Goal: Transaction & Acquisition: Purchase product/service

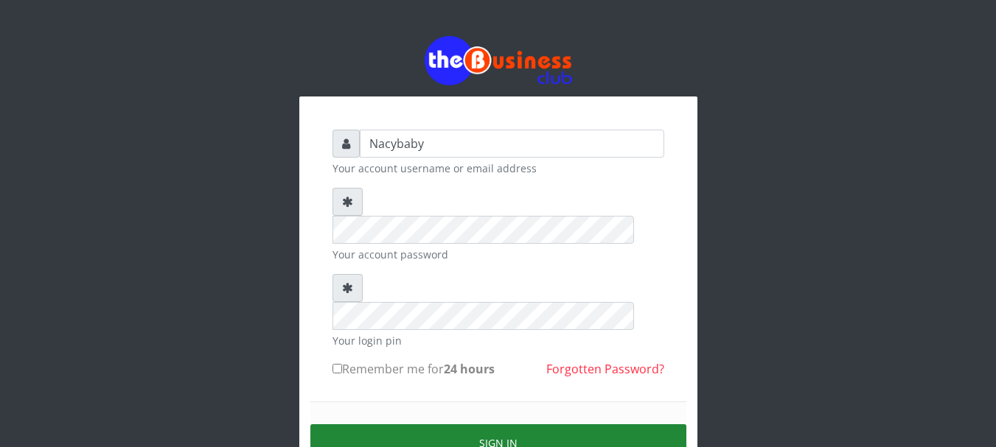
click at [491, 425] on button "Sign in" at bounding box center [498, 444] width 376 height 38
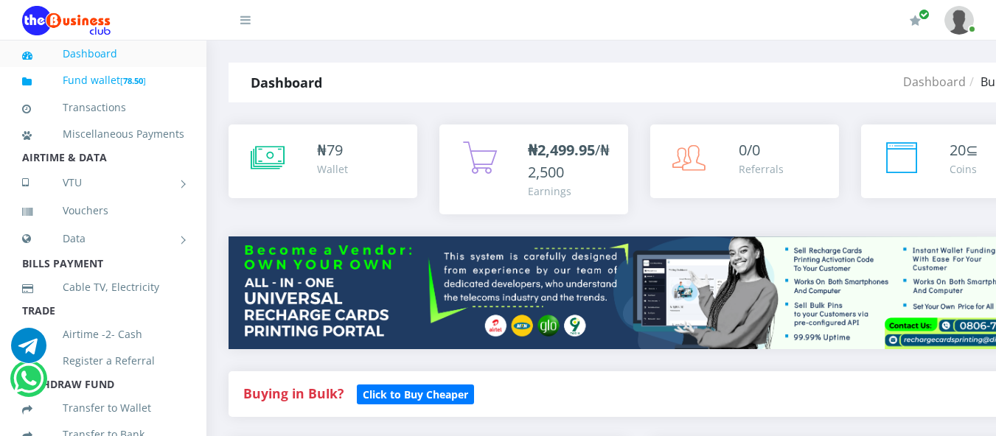
click at [127, 74] on span "[ 78.50 ]" at bounding box center [133, 80] width 26 height 14
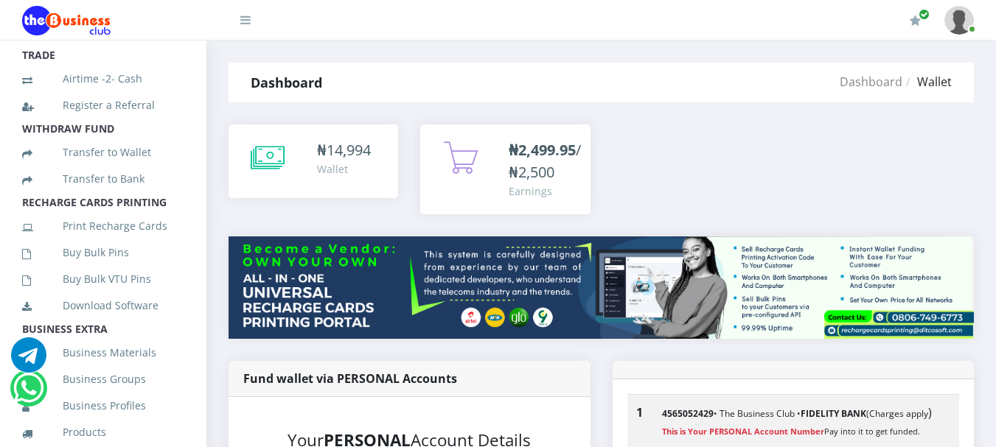
scroll to position [258, 0]
click at [111, 267] on link "Buy Bulk Pins" at bounding box center [103, 251] width 162 height 34
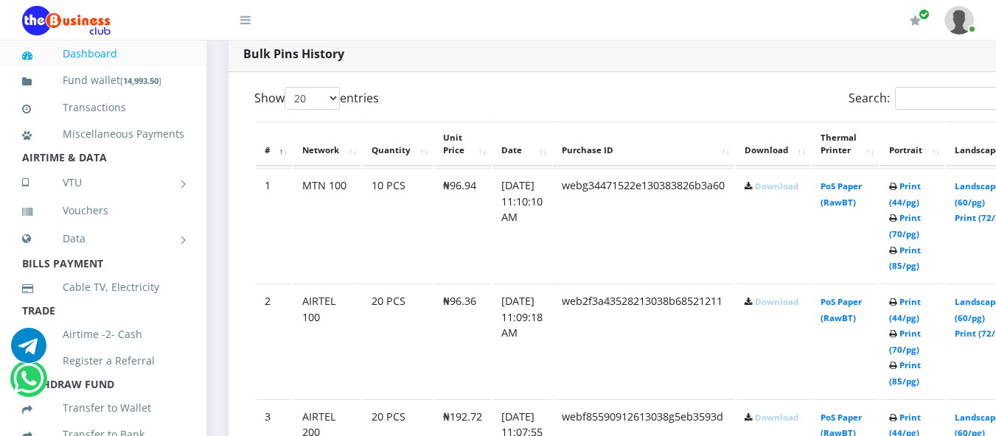
scroll to position [750, 0]
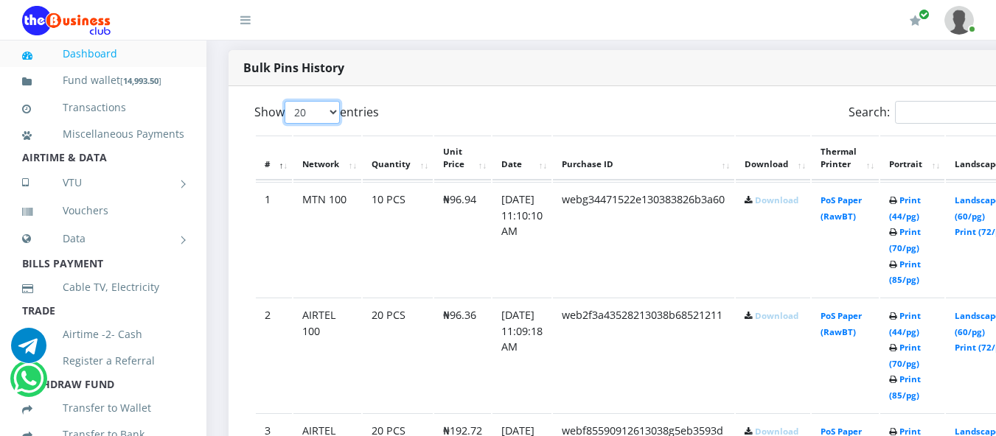
click at [333, 114] on select "20 50 100 All" at bounding box center [312, 112] width 55 height 23
click at [330, 234] on td "MTN 100" at bounding box center [327, 239] width 68 height 114
click at [184, 224] on li "Vouchers" at bounding box center [103, 211] width 206 height 27
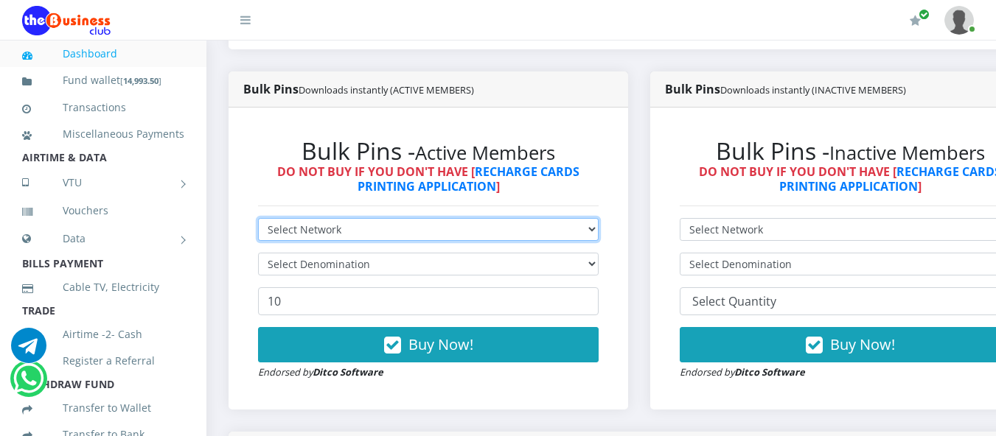
click at [599, 230] on select "Select Network MTN Globacom 9Mobile Airtel" at bounding box center [428, 229] width 341 height 23
select select "MTN"
click at [258, 220] on select "Select Network MTN Globacom 9Mobile Airtel" at bounding box center [428, 229] width 341 height 23
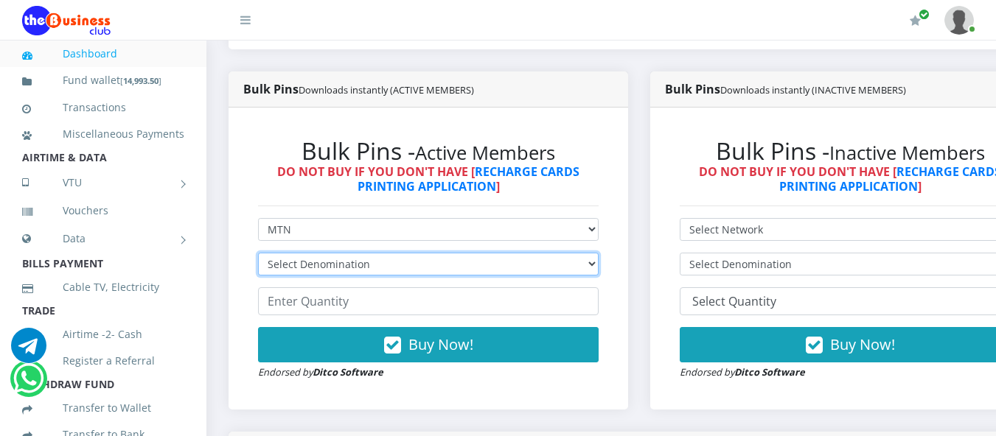
click at [599, 264] on select "Select Denomination MTN NGN100 - ₦96.94 MTN NGN200 - ₦193.88 MTN NGN400 - ₦387.…" at bounding box center [428, 264] width 341 height 23
select select "96.94-100"
click at [258, 255] on select "Select Denomination MTN NGN100 - ₦96.94 MTN NGN200 - ₦193.88 MTN NGN400 - ₦387.…" at bounding box center [428, 264] width 341 height 23
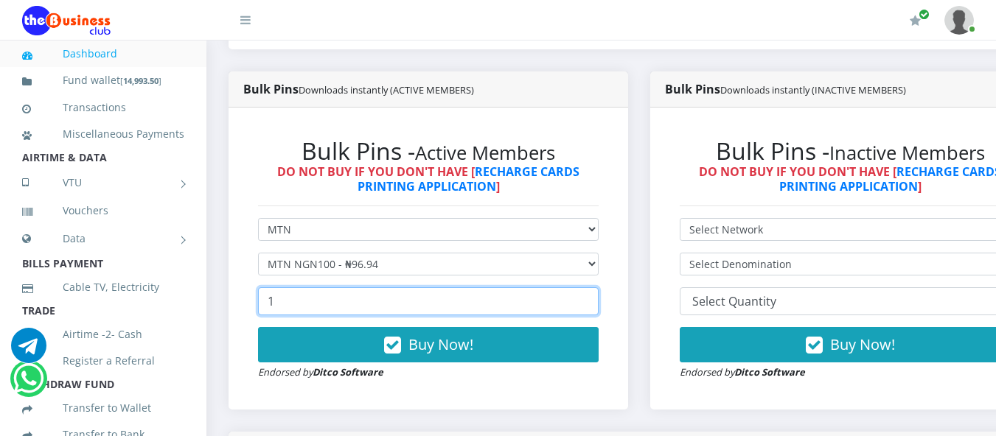
click at [599, 302] on input "1" at bounding box center [428, 301] width 341 height 28
type input "1"
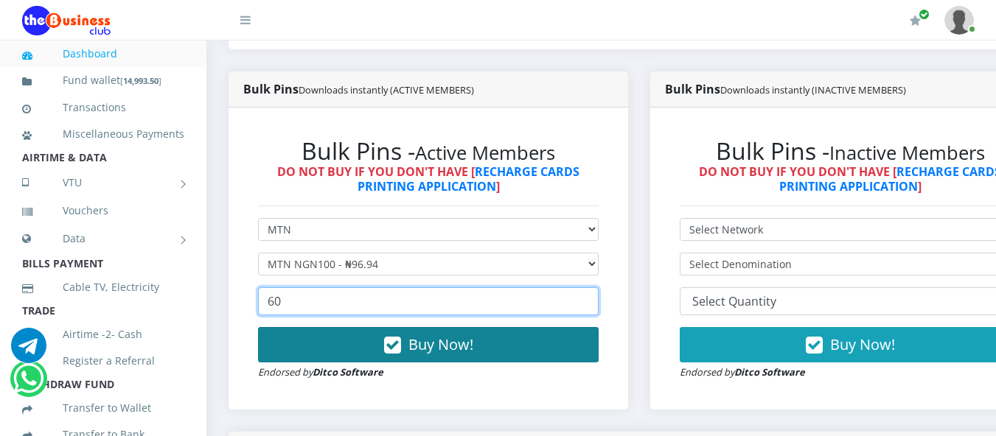
type input "60"
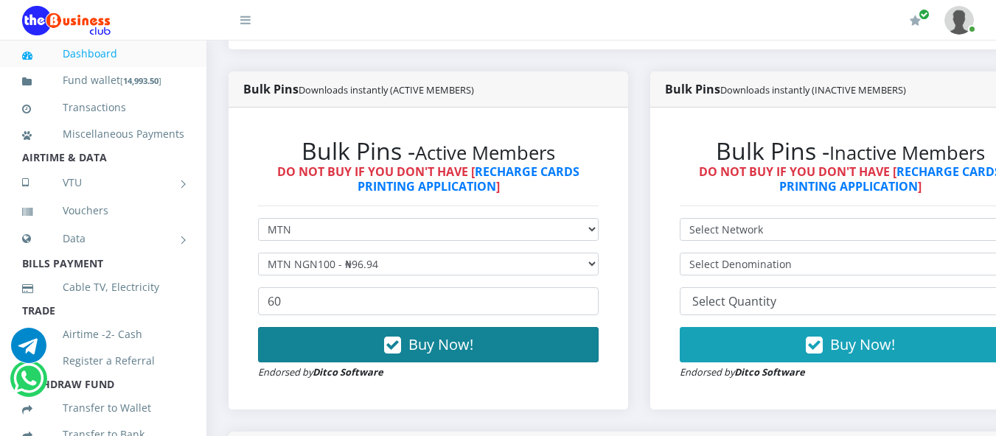
click at [446, 344] on span "Buy Now!" at bounding box center [440, 345] width 65 height 20
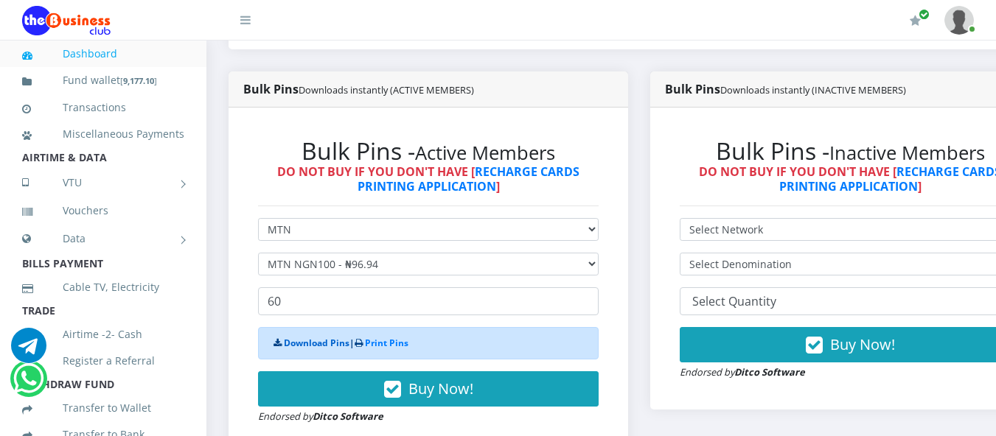
click at [332, 345] on link "Download Pins" at bounding box center [317, 343] width 66 height 13
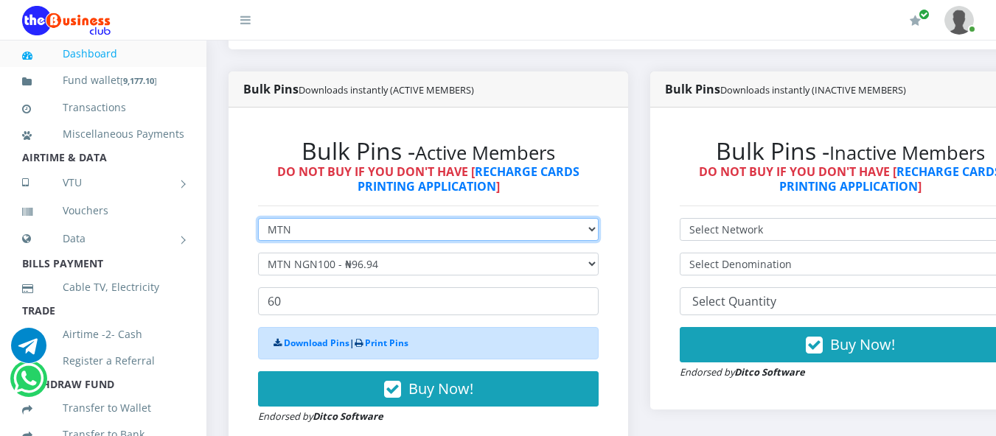
click at [599, 234] on select "Select Network MTN Globacom 9Mobile Airtel" at bounding box center [428, 229] width 341 height 23
click at [258, 220] on select "Select Network MTN Globacom 9Mobile Airtel" at bounding box center [428, 229] width 341 height 23
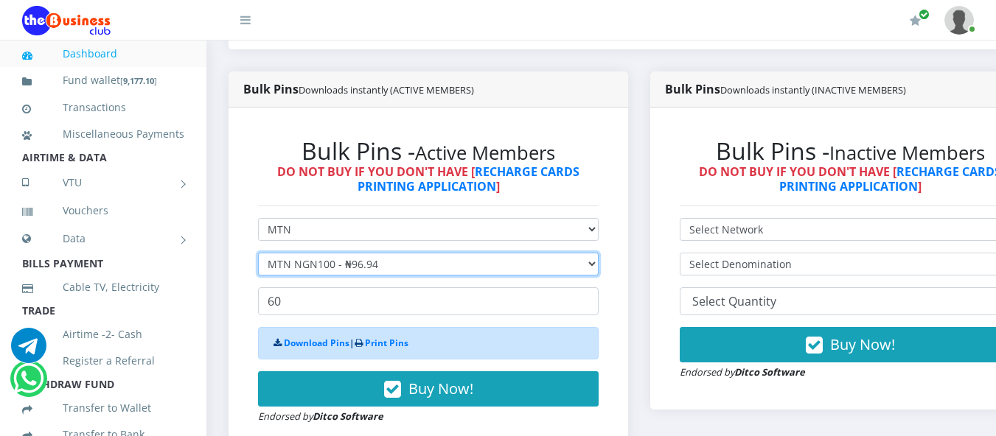
click at [599, 264] on select "Select Denomination MTN NGN100 - ₦96.94 MTN NGN200 - ₦193.88 MTN NGN400 - ₦387.…" at bounding box center [428, 264] width 341 height 23
select select "193.88-200"
click at [258, 255] on select "Select Denomination MTN NGN100 - ₦96.94 MTN NGN200 - ₦193.88 MTN NGN400 - ₦387.…" at bounding box center [428, 264] width 341 height 23
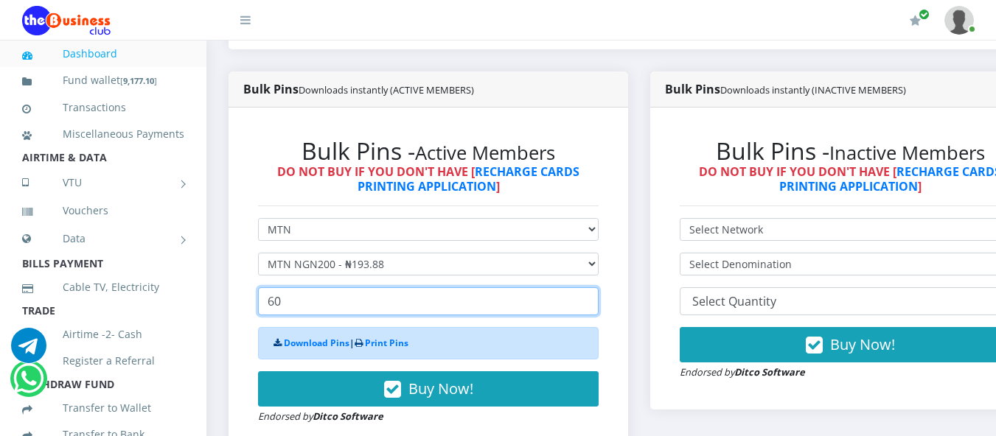
click at [279, 303] on input "60" at bounding box center [428, 301] width 341 height 28
type input "6"
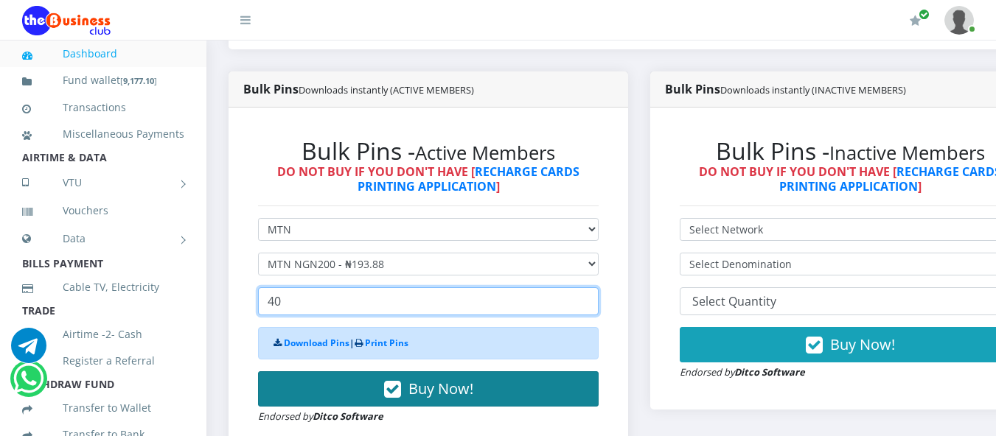
type input "40"
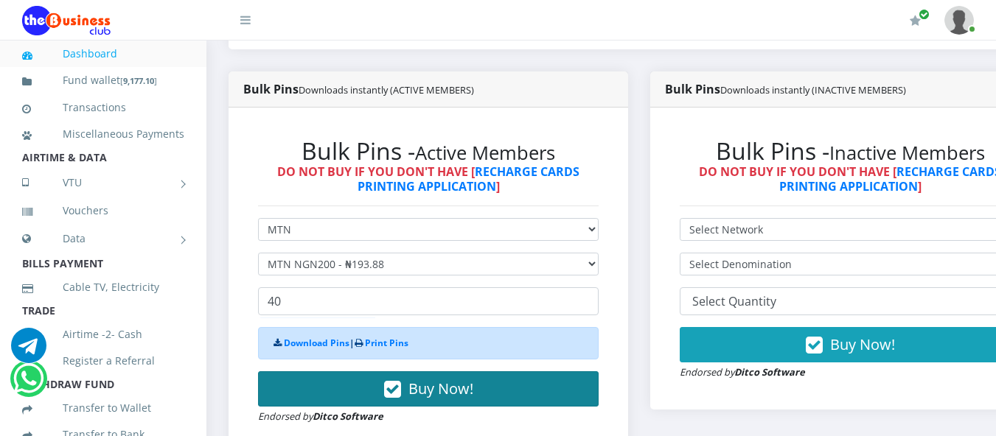
click at [428, 388] on span "Buy Now!" at bounding box center [440, 389] width 65 height 20
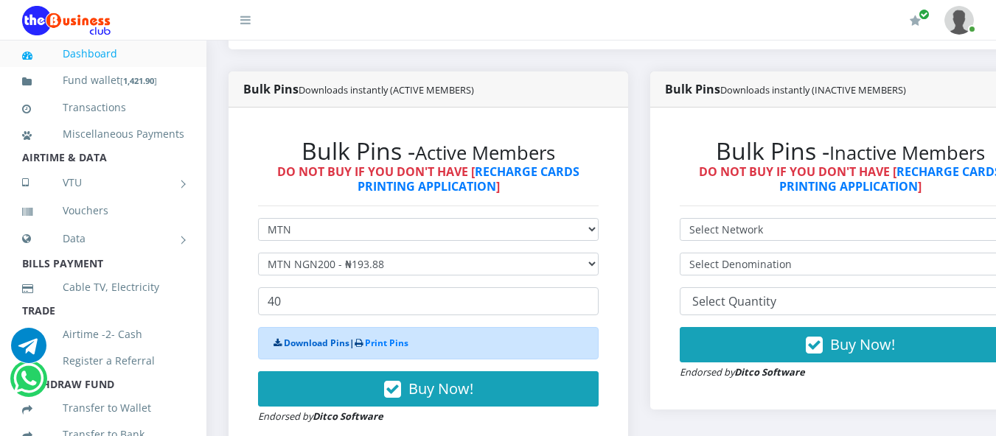
click at [319, 346] on link "Download Pins" at bounding box center [317, 343] width 66 height 13
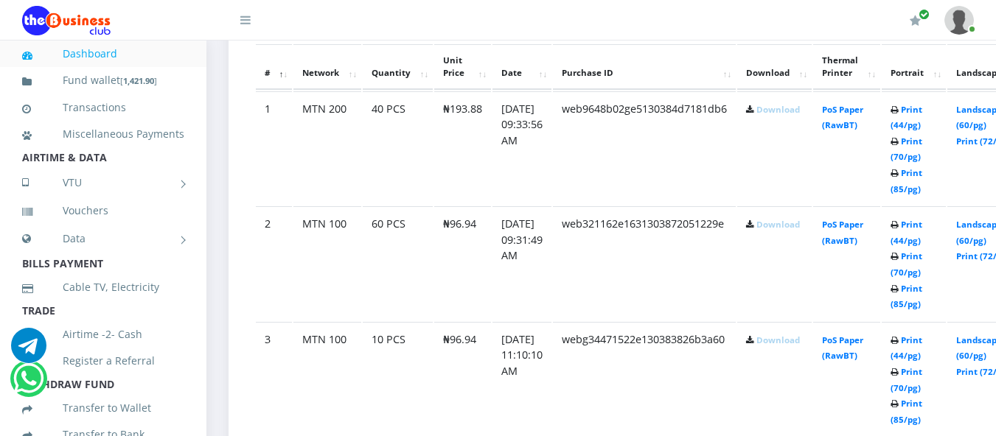
scroll to position [851, 0]
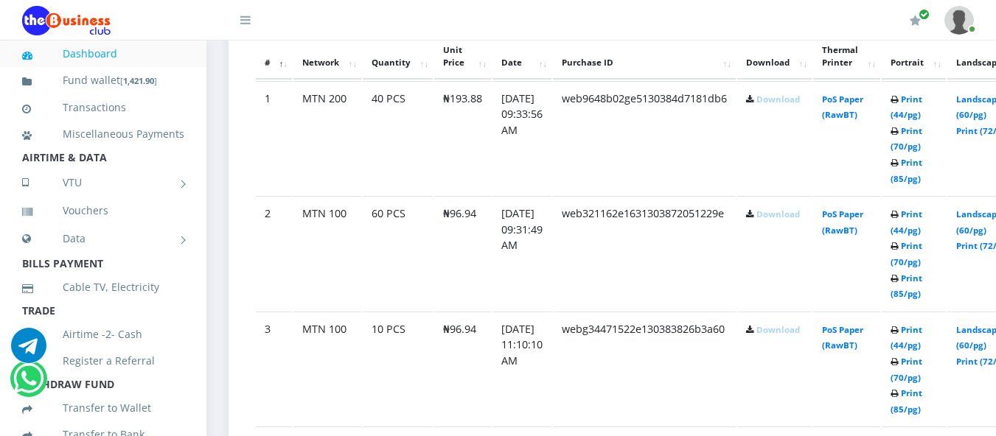
click at [812, 122] on td "Download" at bounding box center [774, 138] width 74 height 114
click at [785, 97] on link "Download" at bounding box center [777, 99] width 43 height 11
click at [781, 219] on link "Download" at bounding box center [777, 214] width 43 height 11
